Goal: Task Accomplishment & Management: Manage account settings

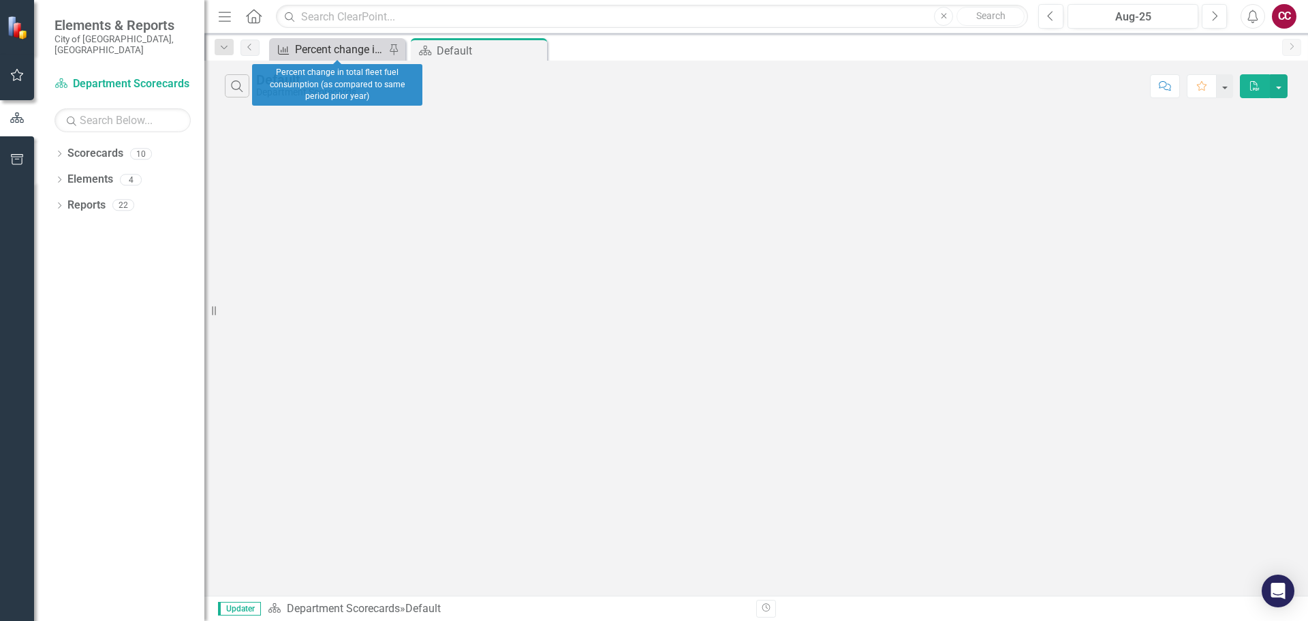
click at [327, 57] on div "Percent change in total fleet fuel consumption (as compared to same period prio…" at bounding box center [340, 49] width 90 height 17
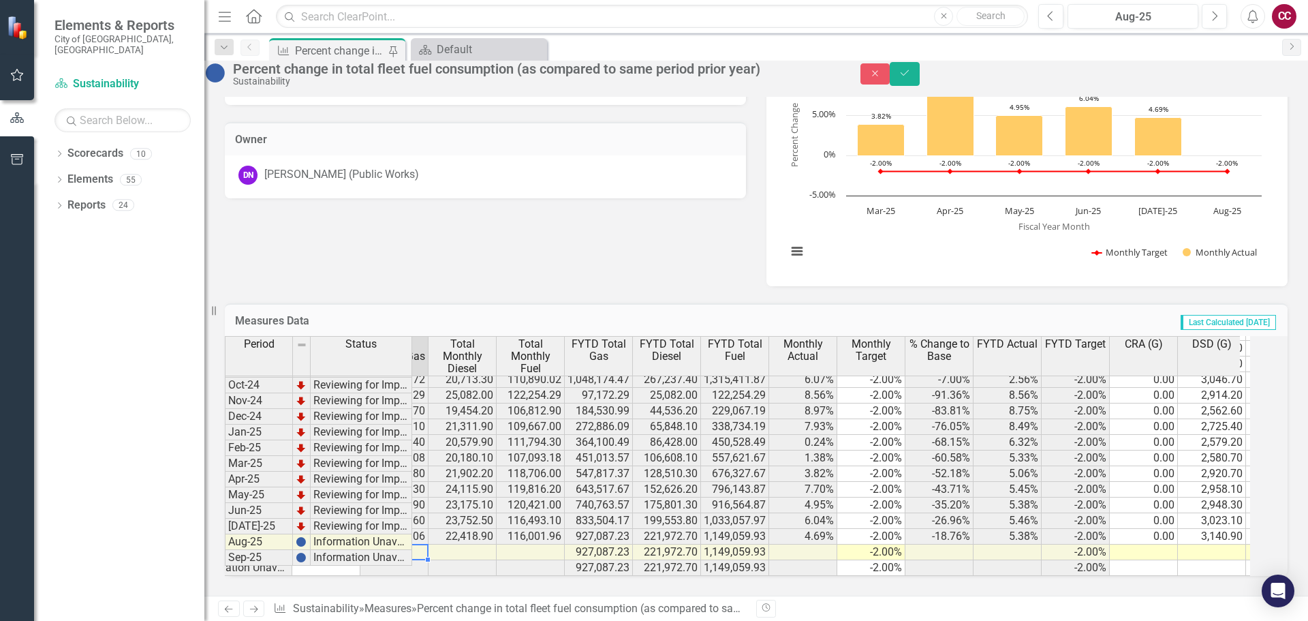
scroll to position [2209, 189]
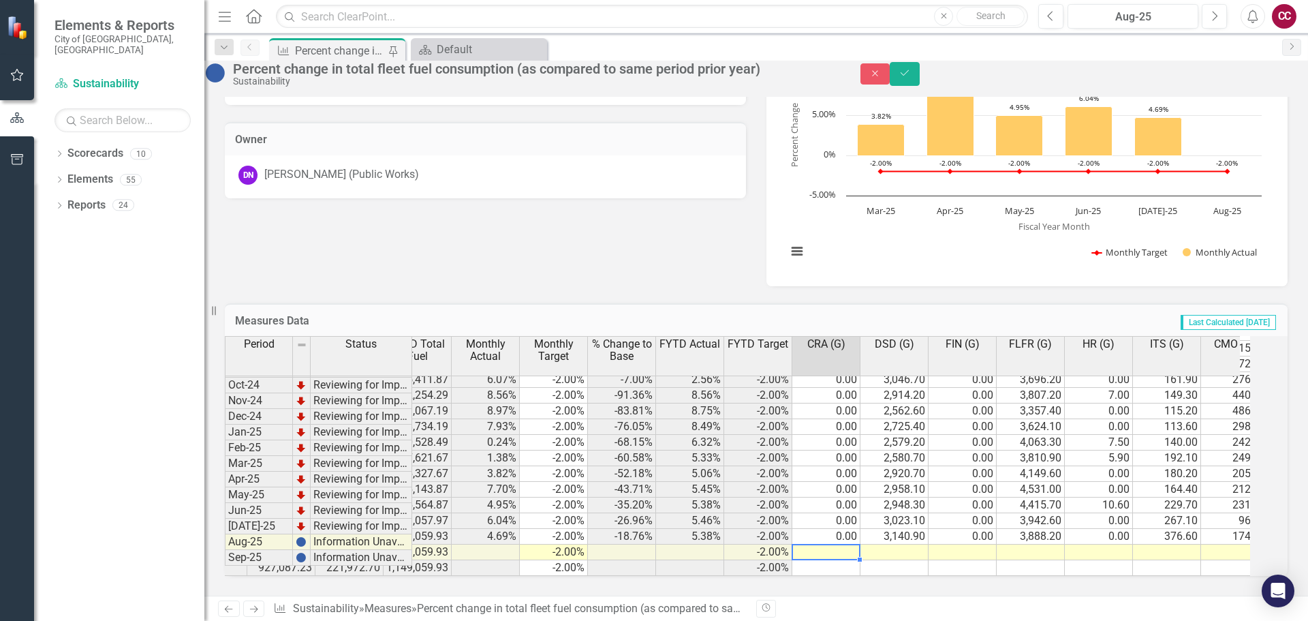
click at [851, 545] on td at bounding box center [827, 553] width 68 height 16
type textarea "0"
type textarea "3157.2"
type textarea "0"
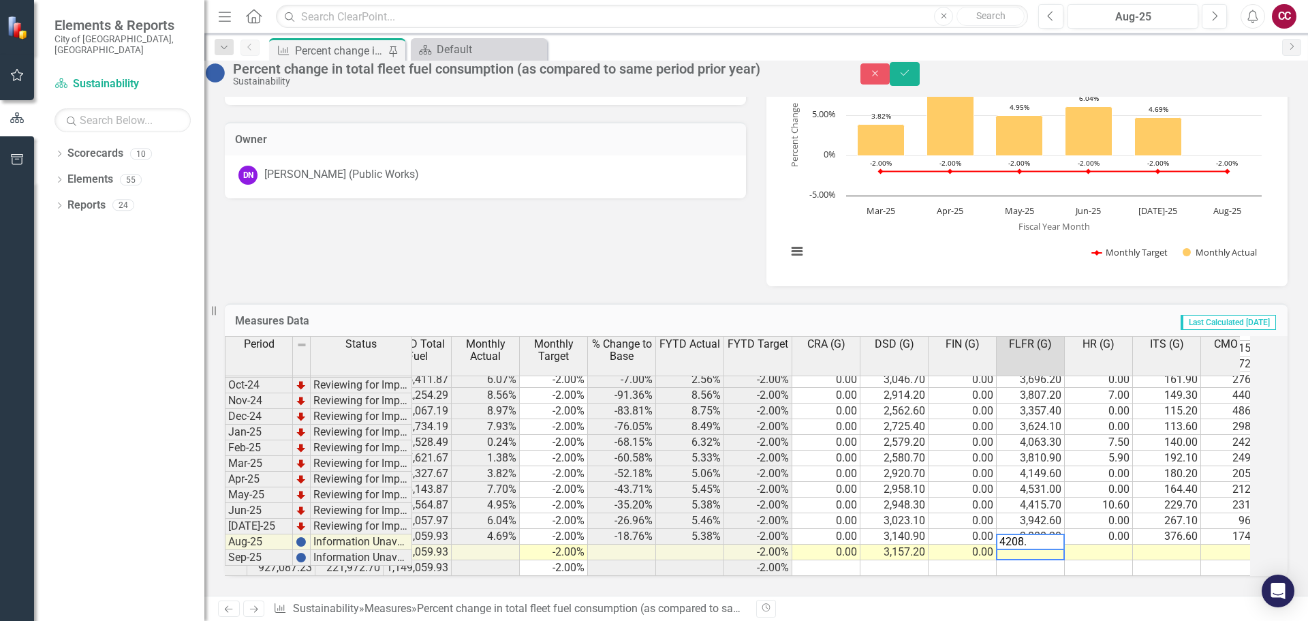
type textarea "4208.7"
type textarea "25.9"
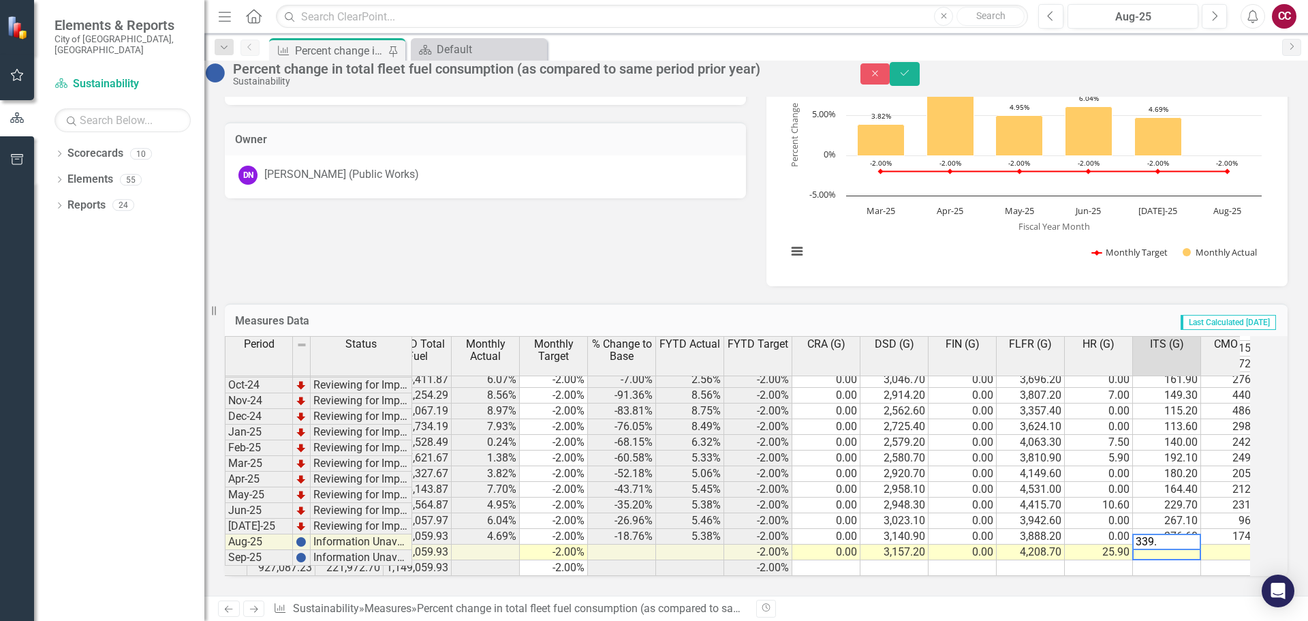
type textarea "339.6"
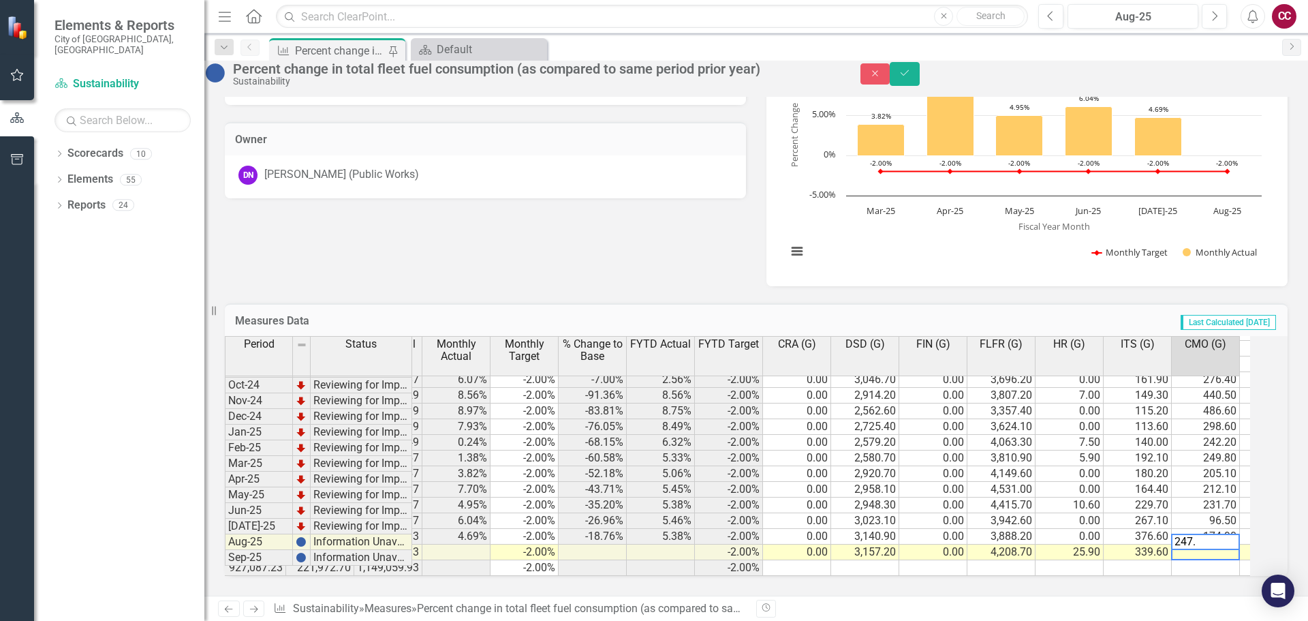
type textarea "247.2"
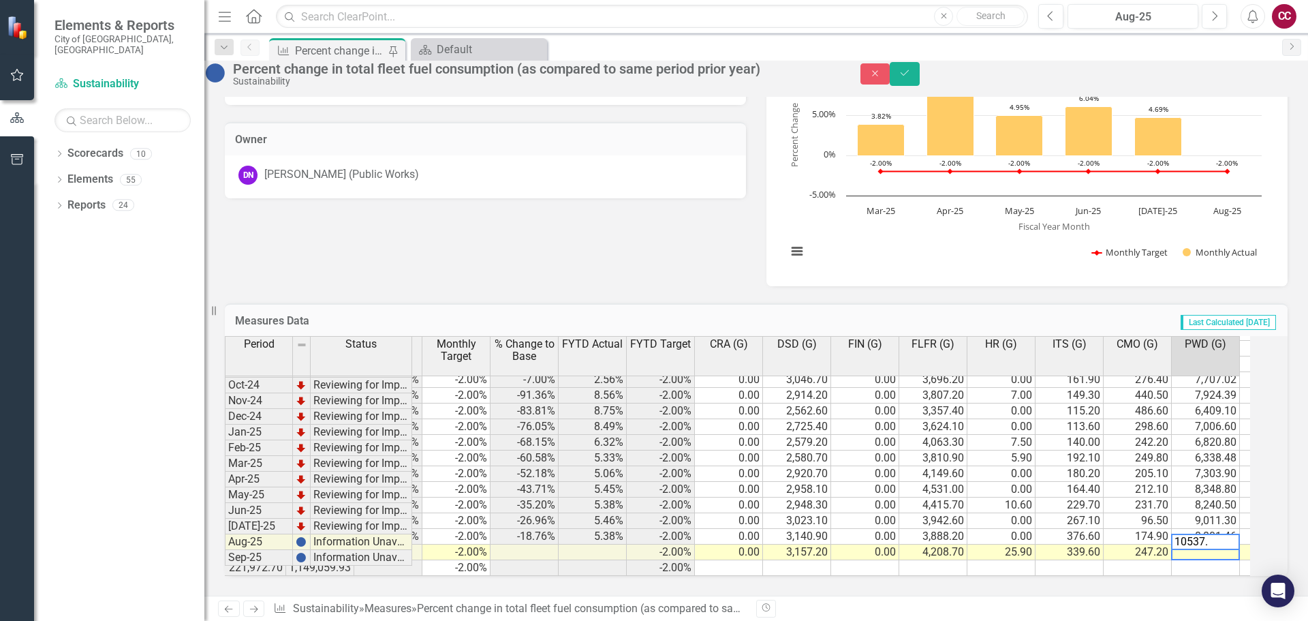
type textarea "10537.9"
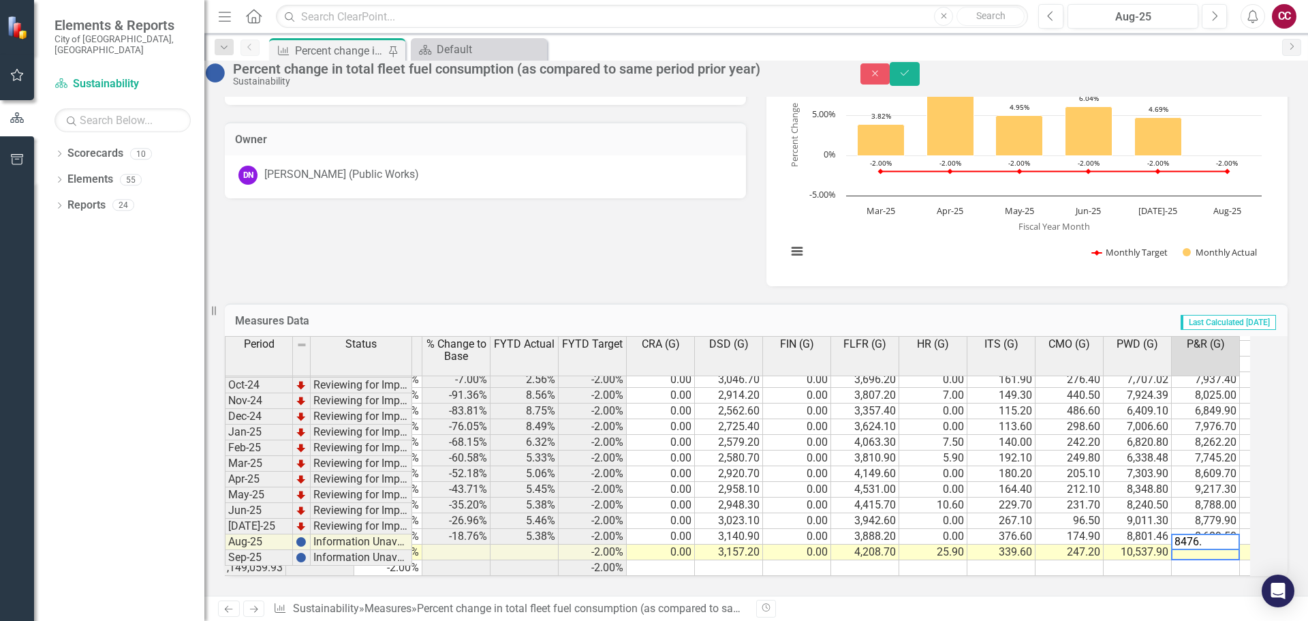
type textarea "8476.3"
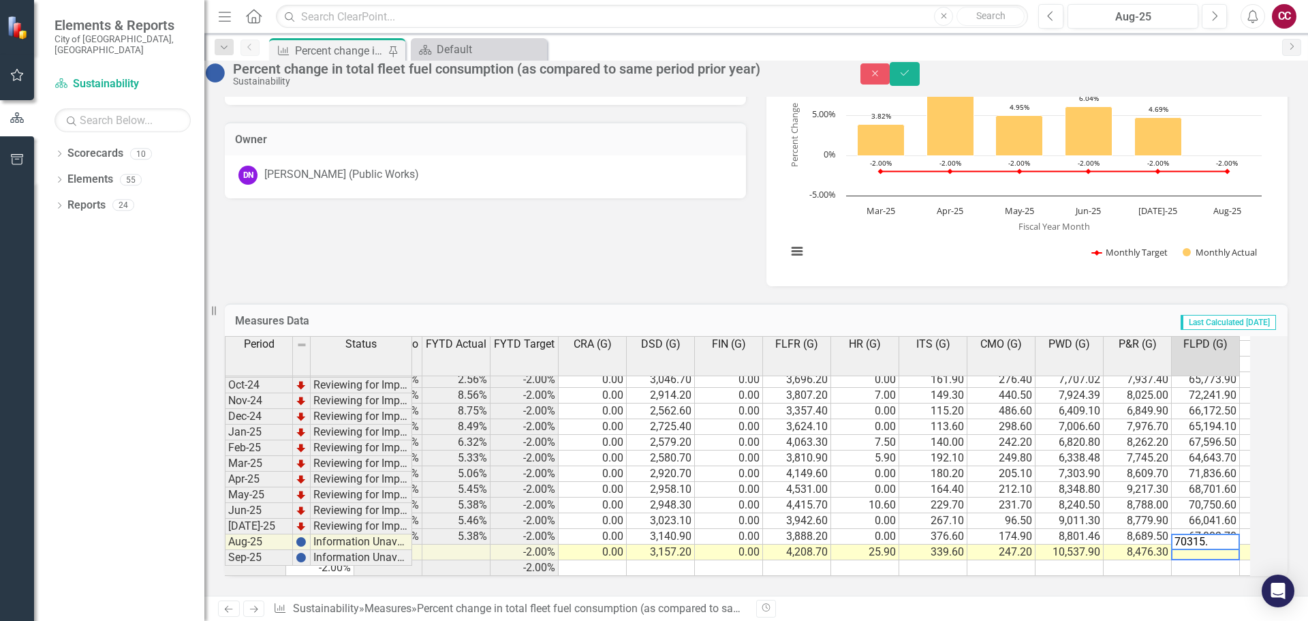
type textarea "70315.7"
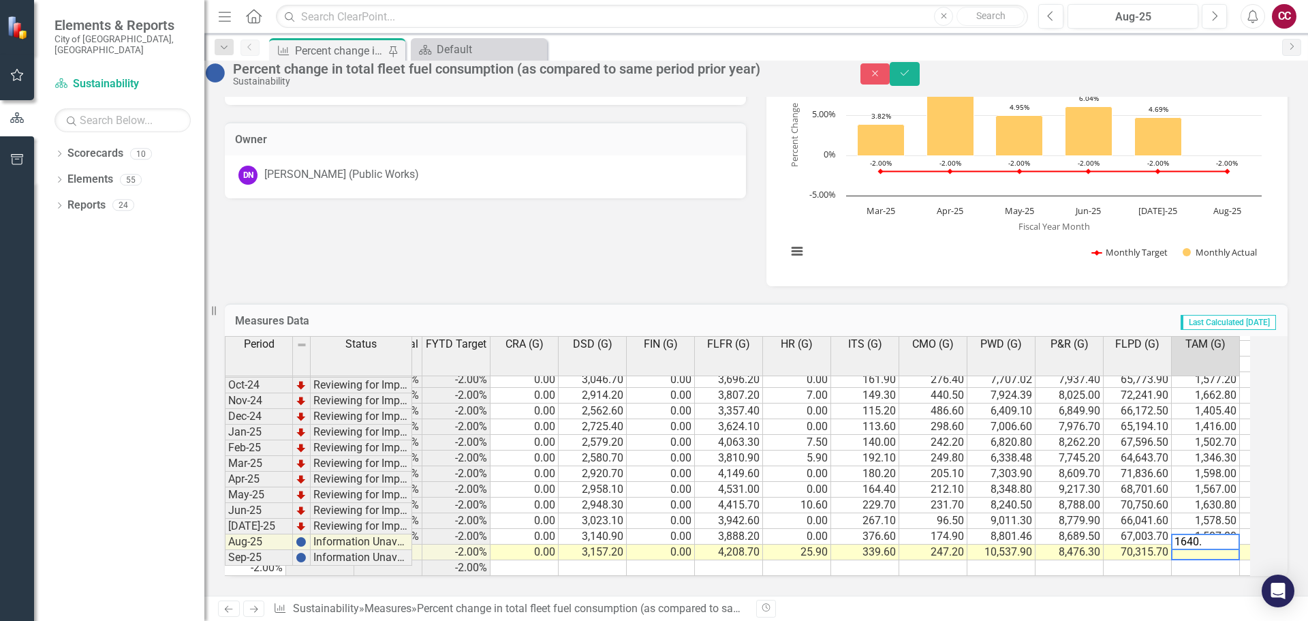
type textarea "1640.3"
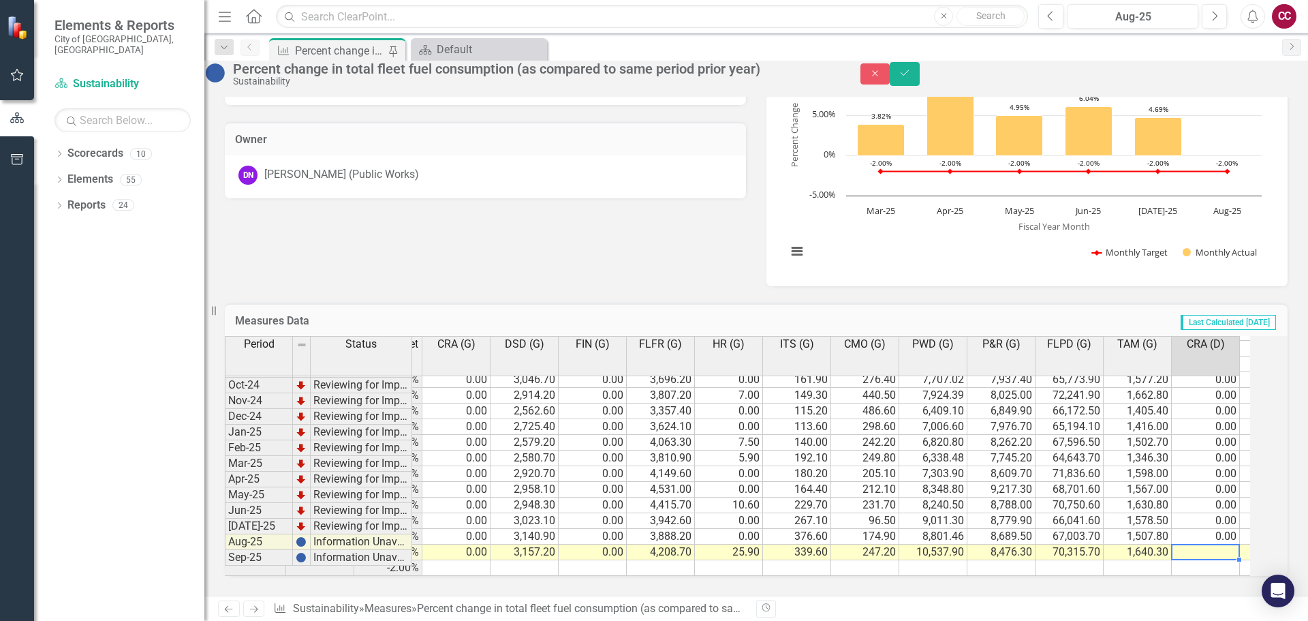
type textarea "0"
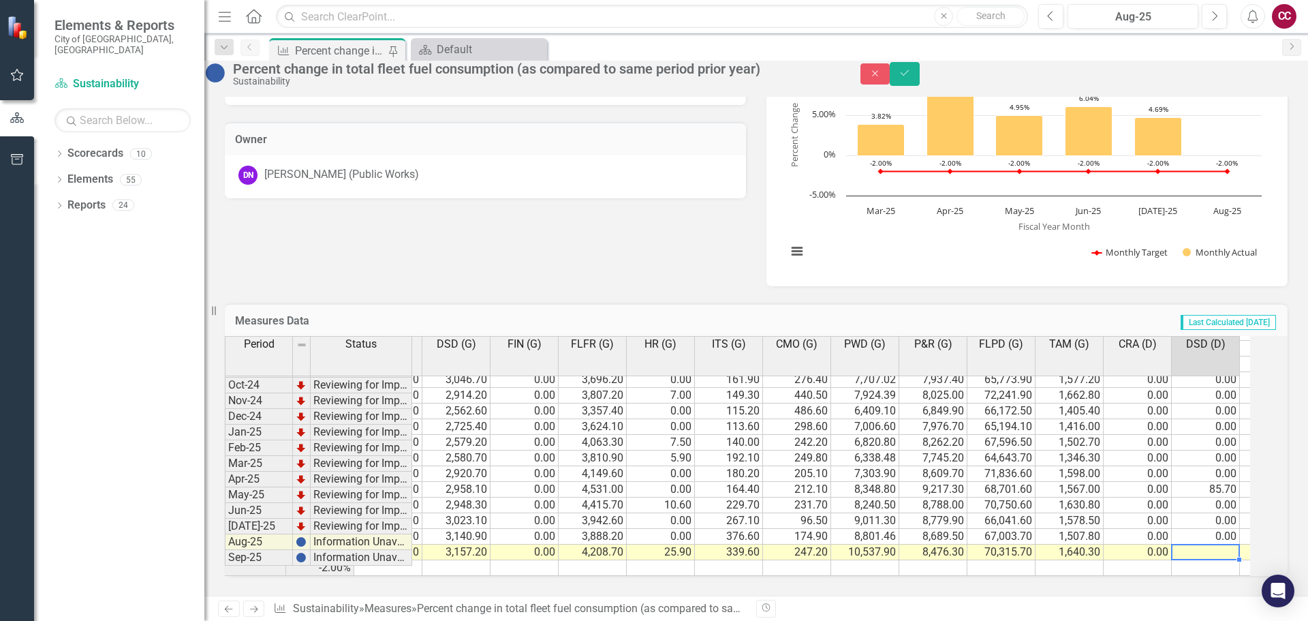
type textarea "0"
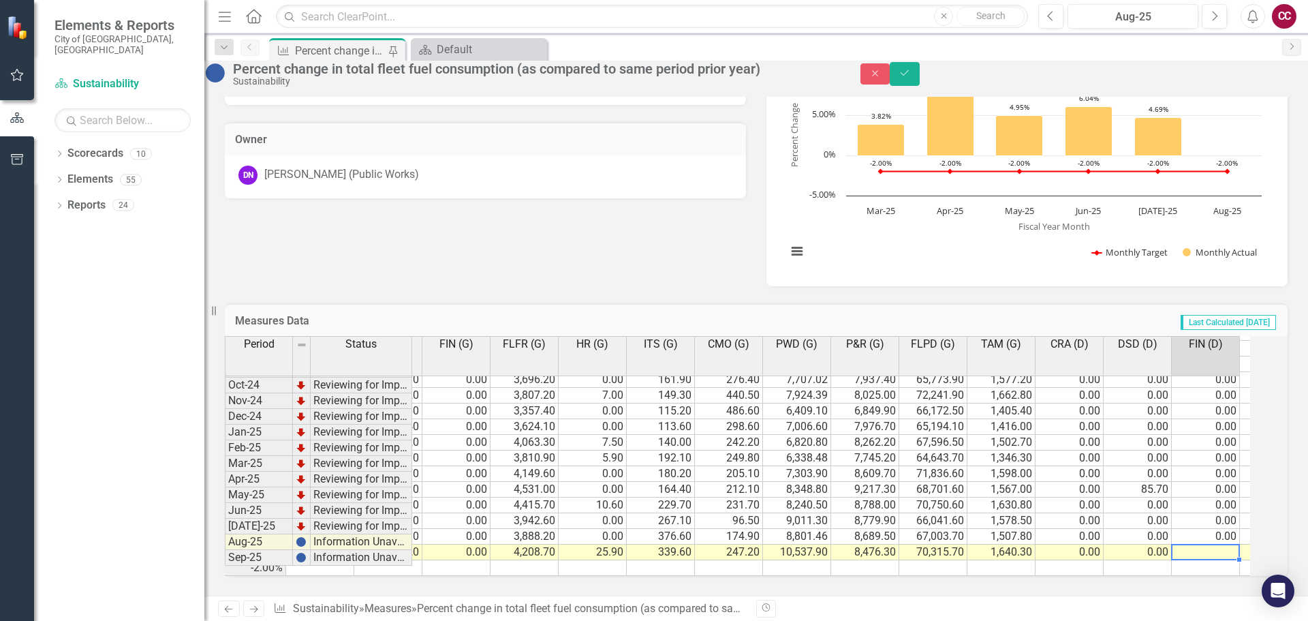
type textarea "0"
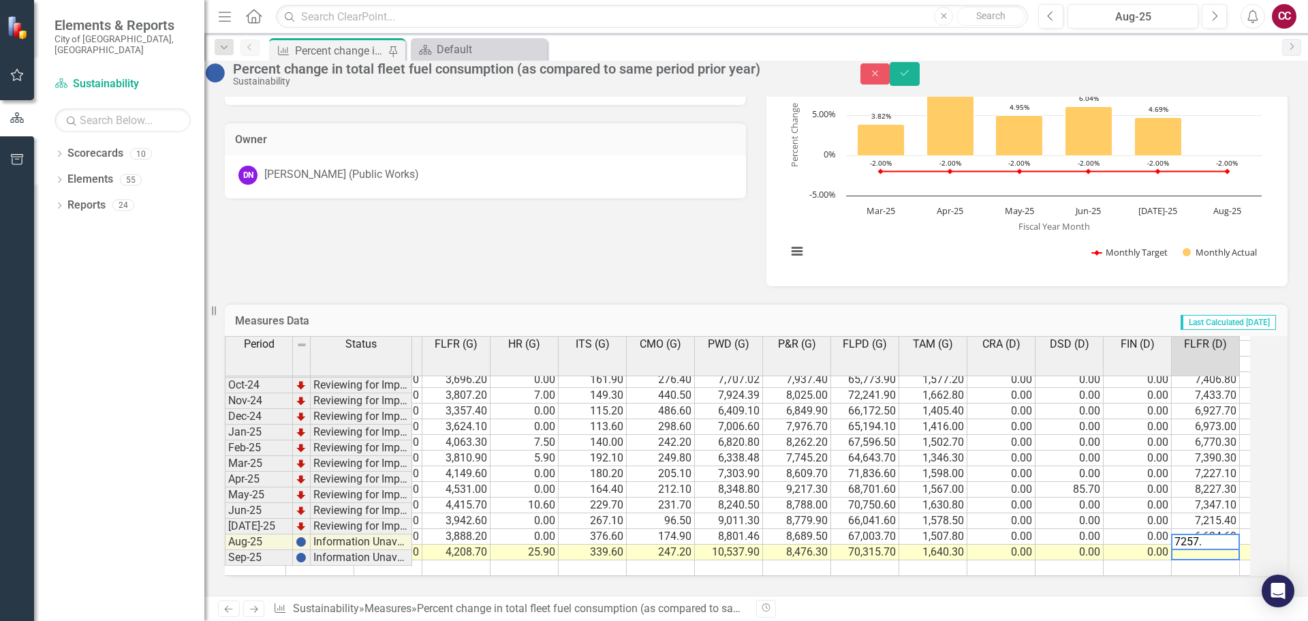
type textarea "7257.2"
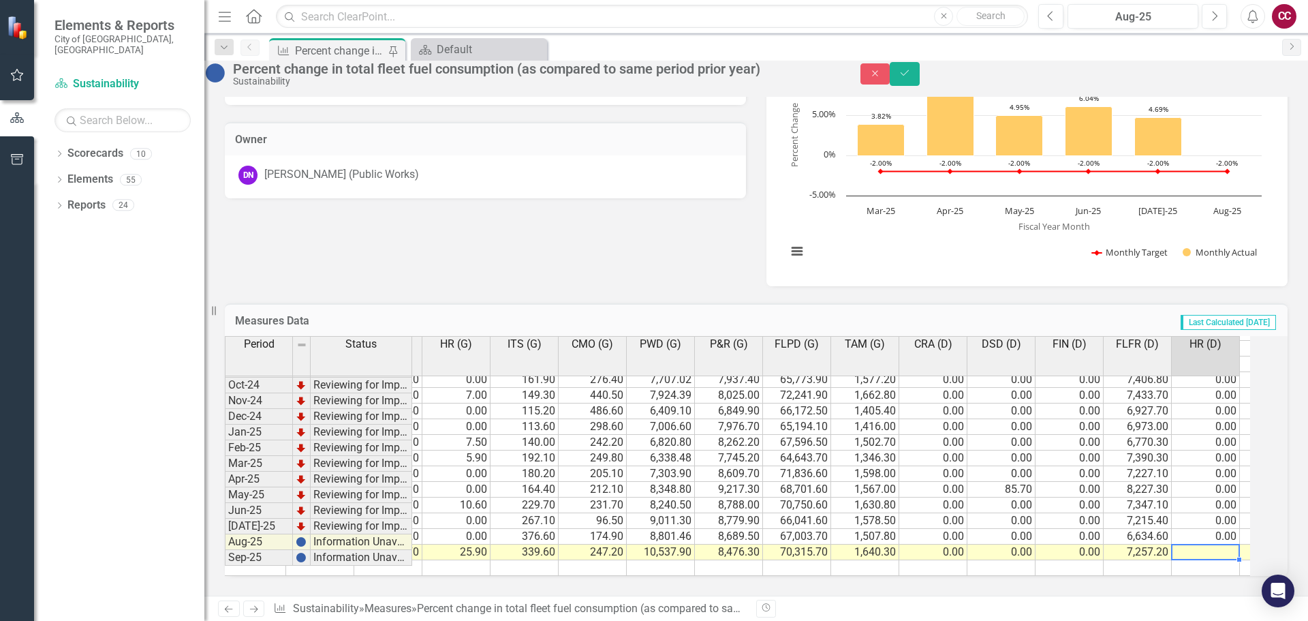
type textarea "0"
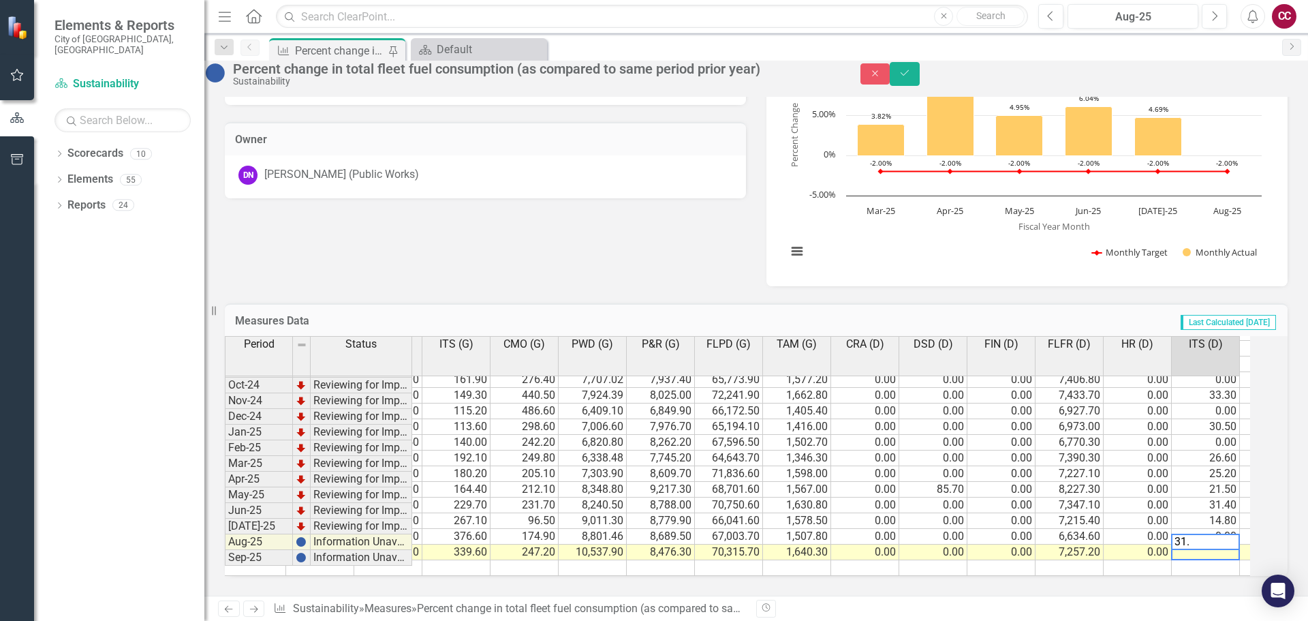
type textarea "31.3"
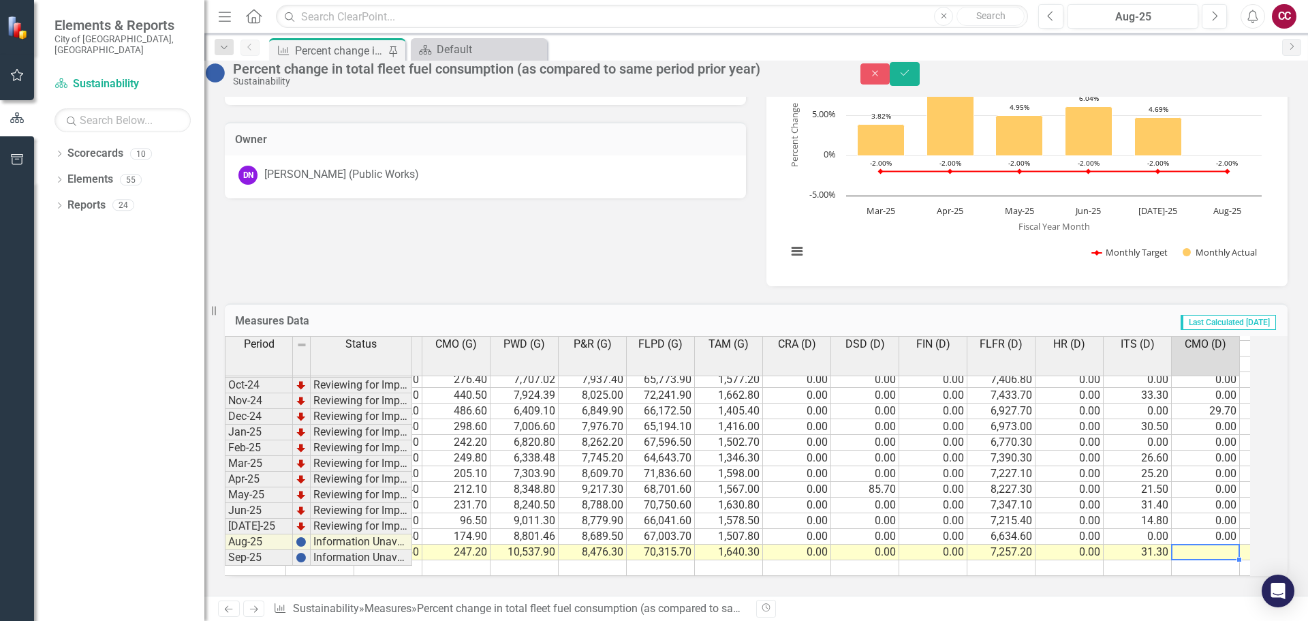
type textarea "0"
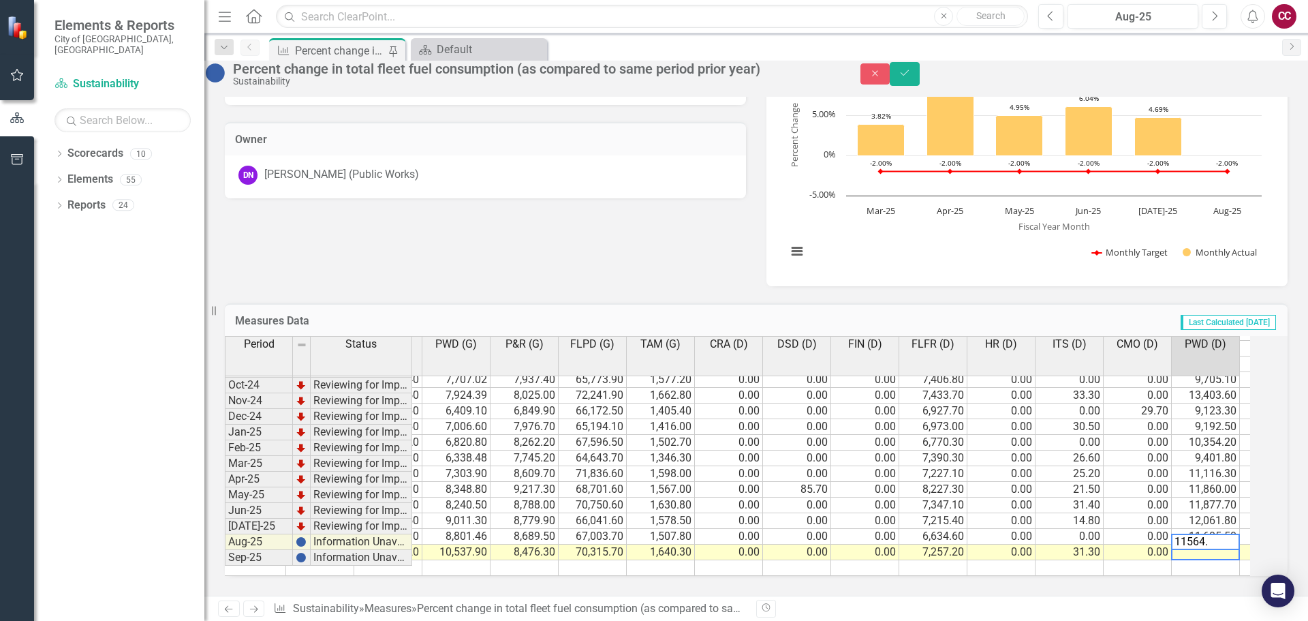
type textarea "11564.8"
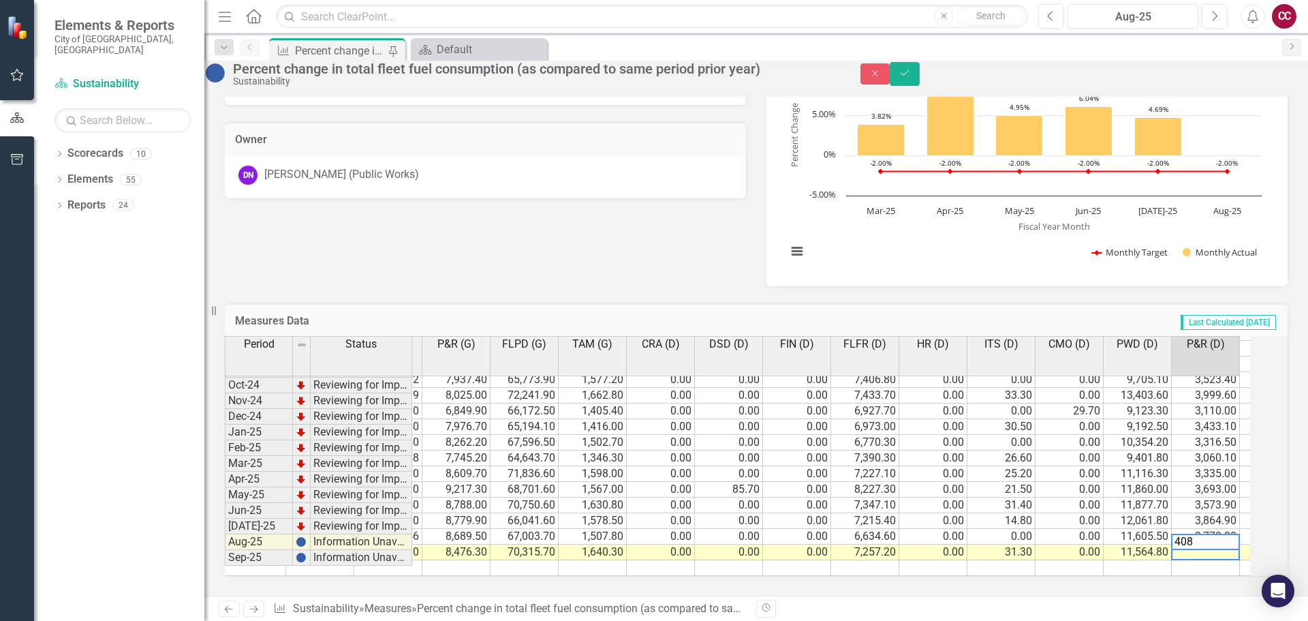
type textarea "4084"
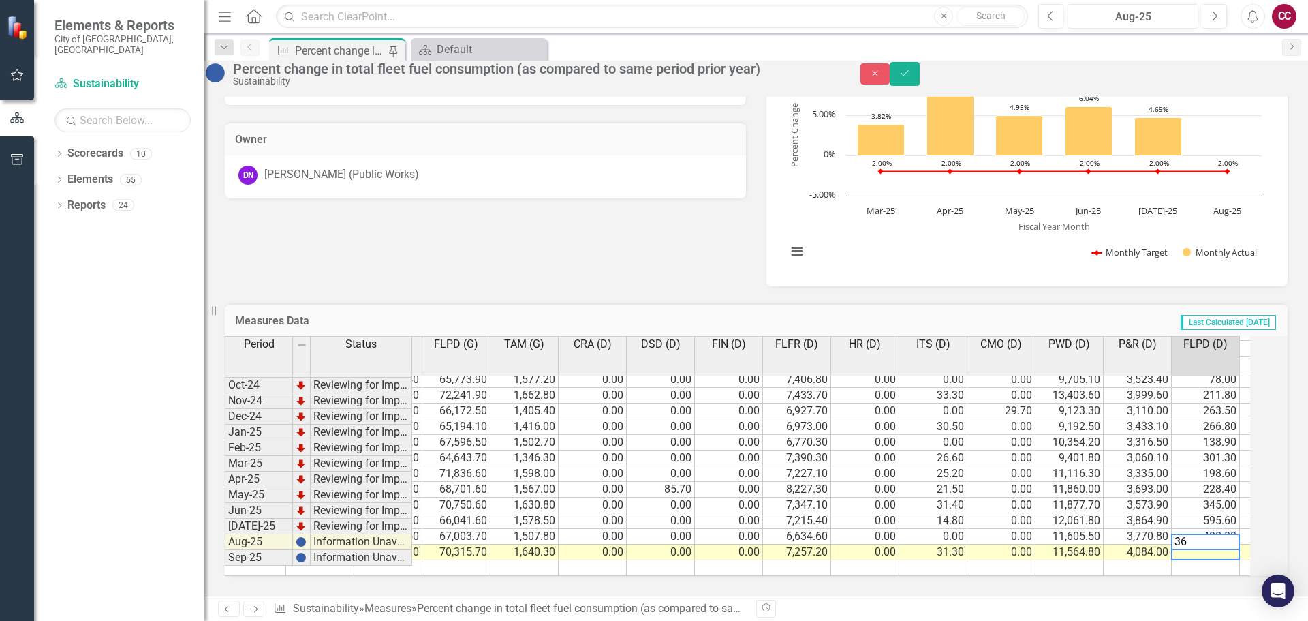
type textarea "367"
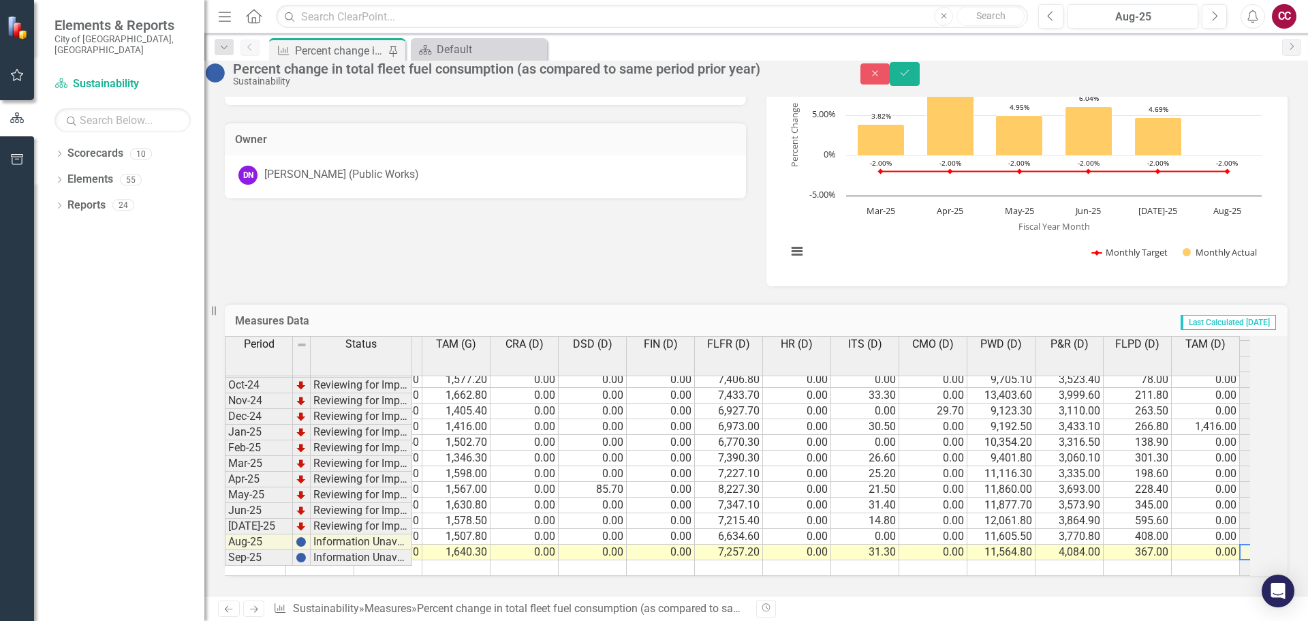
scroll to position [0, 1557]
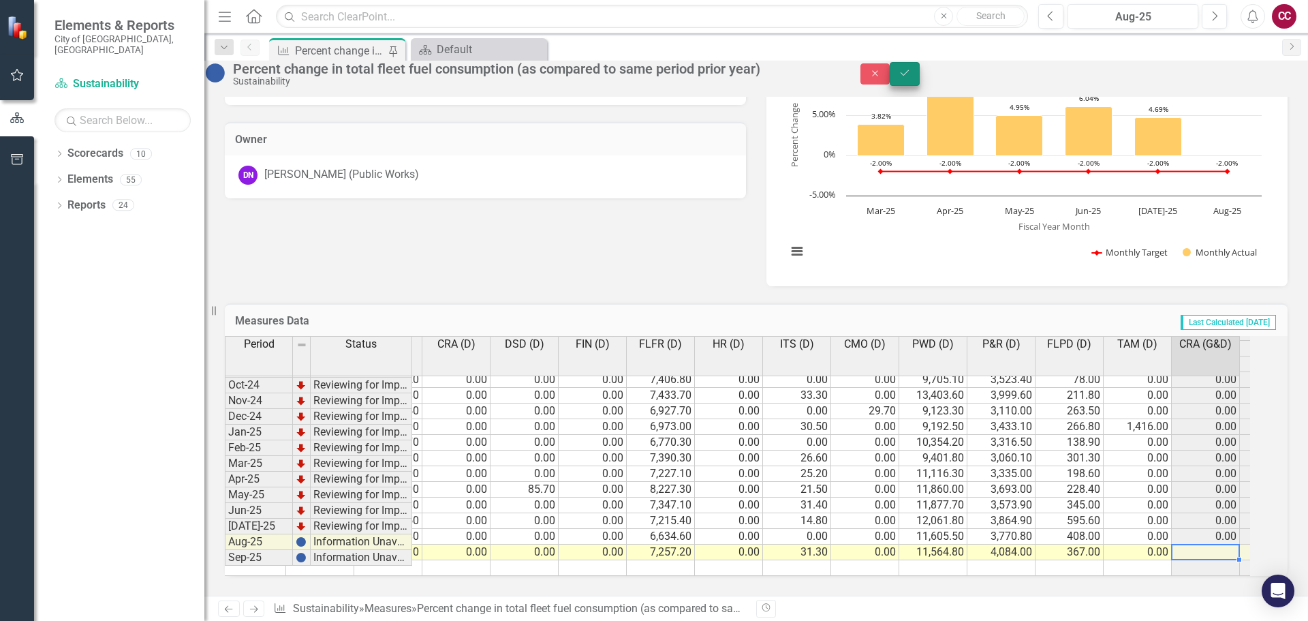
type textarea "0"
click at [920, 74] on button "Save" at bounding box center [905, 74] width 30 height 24
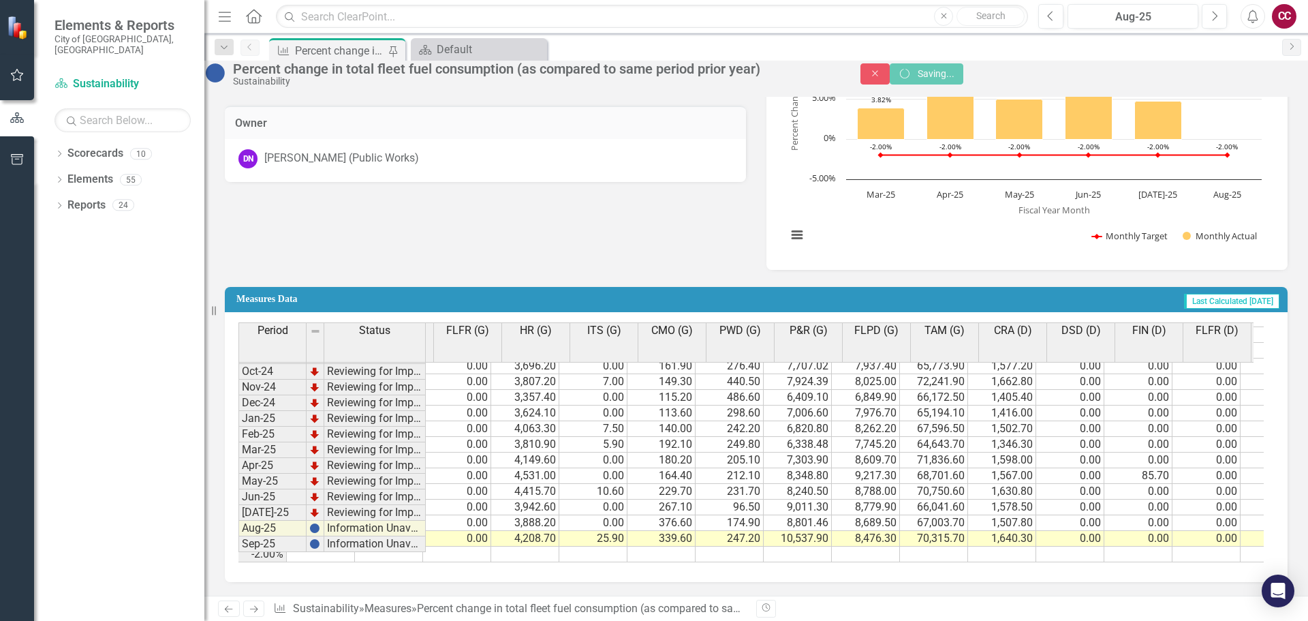
scroll to position [0, 889]
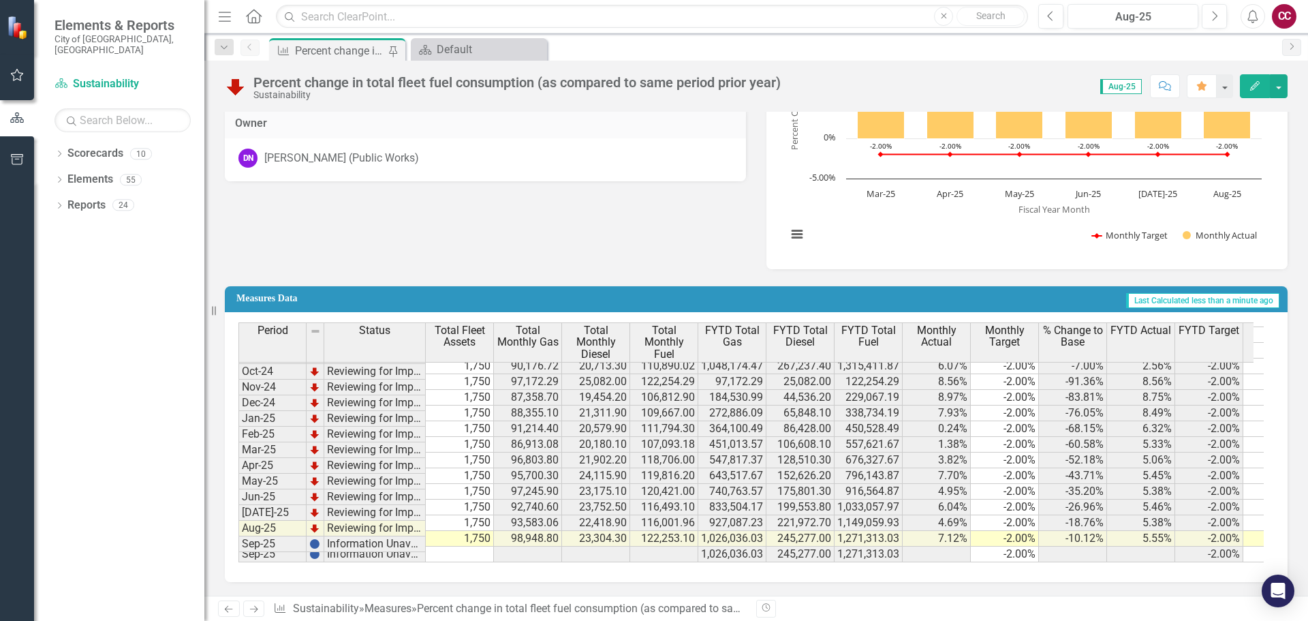
click at [402, 525] on td "Reviewing for Improvement" at bounding box center [375, 529] width 102 height 16
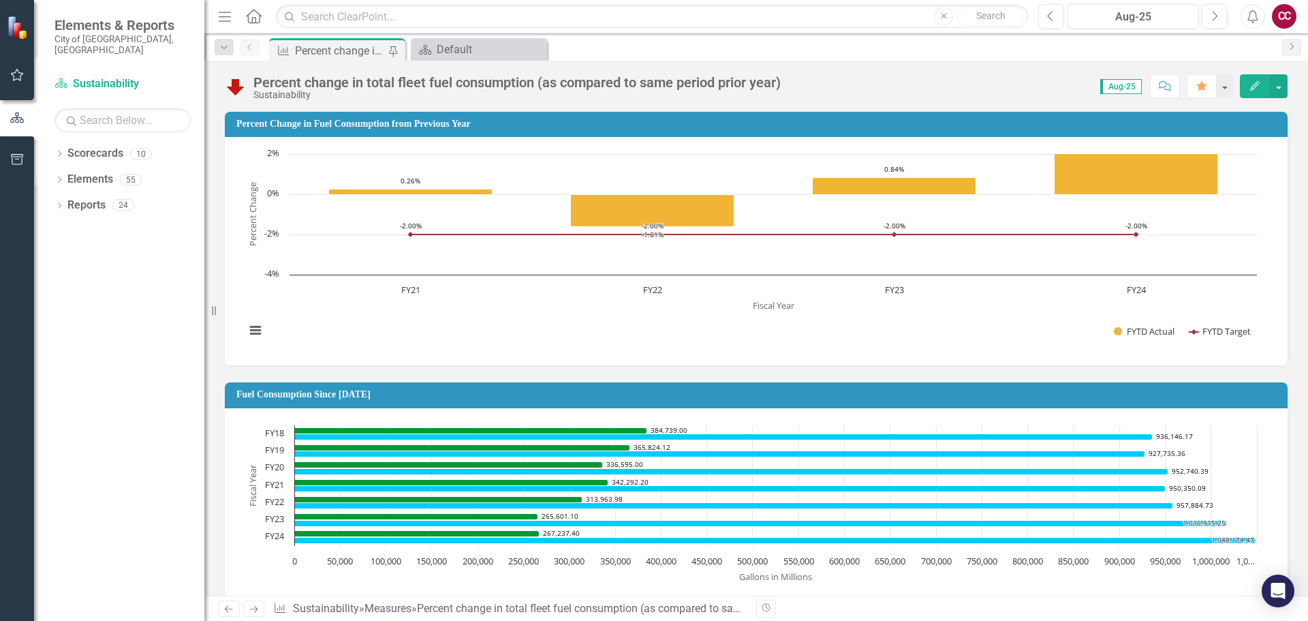
scroll to position [2209, 0]
